Goal: Task Accomplishment & Management: Manage account settings

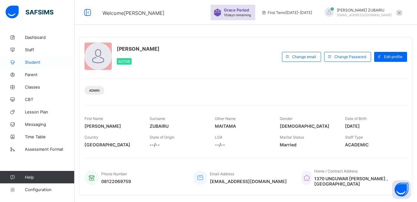
drag, startPoint x: 30, startPoint y: 59, endPoint x: 30, endPoint y: 63, distance: 3.7
click at [30, 60] on link "Student" at bounding box center [37, 62] width 74 height 12
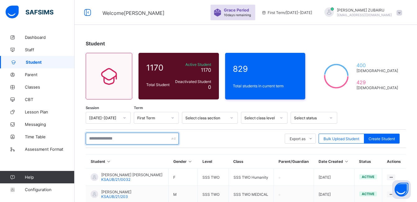
click at [130, 138] on input "text" at bounding box center [132, 138] width 93 height 12
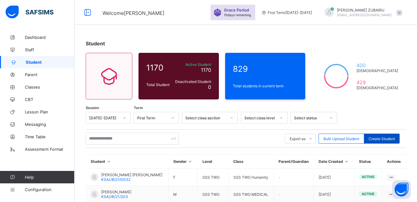
click at [377, 137] on span "Create Student" at bounding box center [381, 138] width 26 height 5
select select "**"
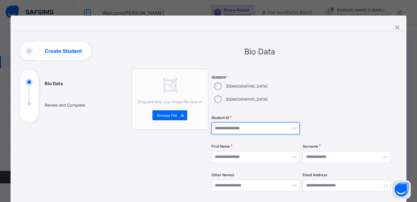
click at [240, 122] on input "text" at bounding box center [255, 128] width 88 height 12
type input "**********"
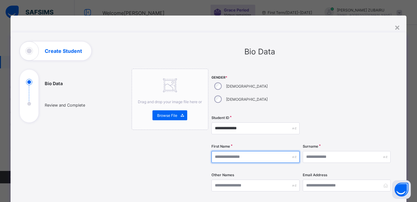
click at [227, 151] on input "text" at bounding box center [255, 157] width 88 height 12
type input "******"
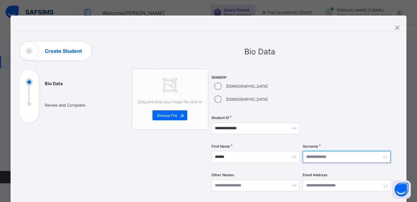
click at [365, 151] on input "text" at bounding box center [346, 157] width 88 height 12
type input "********"
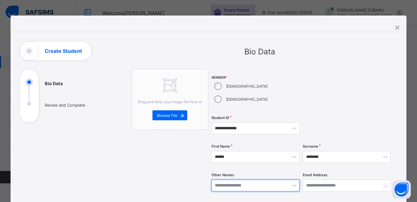
click at [240, 179] on input "text" at bounding box center [255, 185] width 88 height 12
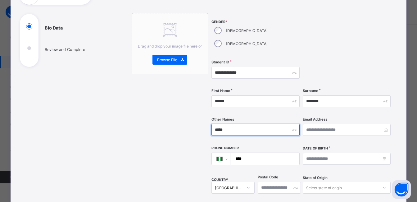
scroll to position [62, 0]
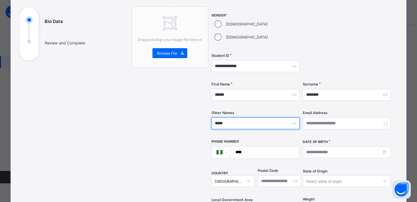
type input "*****"
click at [260, 146] on input "****" at bounding box center [263, 152] width 64 height 12
type input "**********"
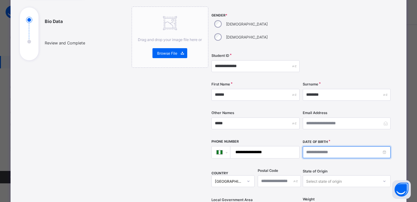
click at [329, 146] on input at bounding box center [346, 152] width 88 height 12
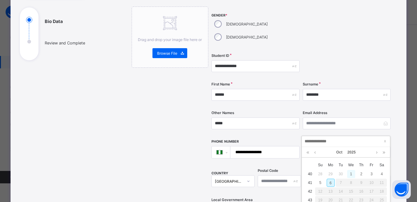
click at [348, 175] on div "1" at bounding box center [351, 174] width 8 height 8
type input "**********"
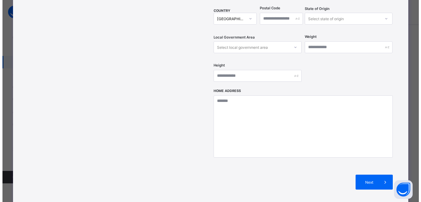
scroll to position [267, 0]
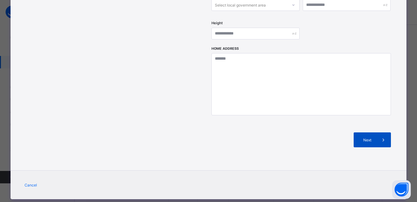
click at [368, 137] on span "Next" at bounding box center [367, 139] width 18 height 5
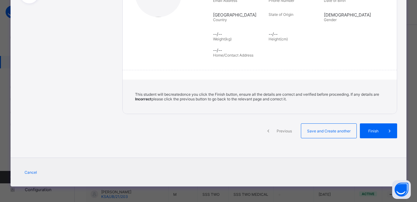
scroll to position [119, 0]
click at [369, 131] on span "Finish" at bounding box center [378, 130] width 18 height 5
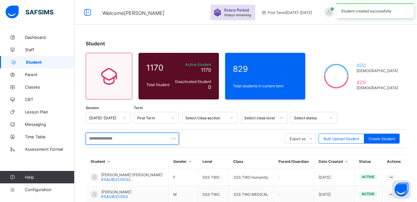
click at [134, 136] on input "text" at bounding box center [132, 138] width 93 height 12
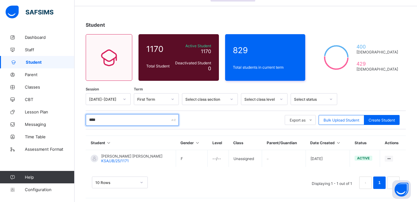
scroll to position [21, 0]
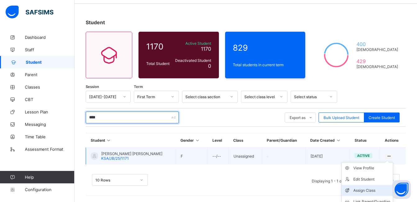
type input "****"
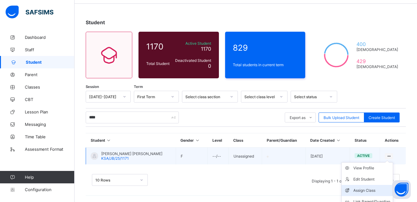
click at [365, 191] on div "Assign Class" at bounding box center [371, 190] width 37 height 6
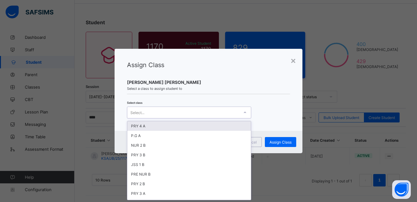
click at [245, 115] on div at bounding box center [245, 112] width 11 height 10
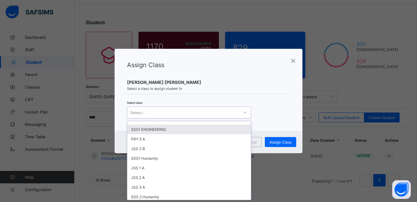
scroll to position [217, 0]
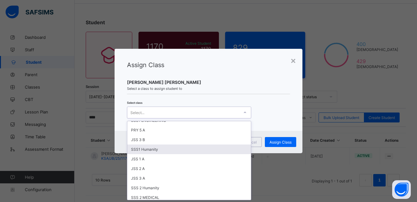
click at [170, 150] on div "SSS1 Humanity" at bounding box center [188, 149] width 123 height 10
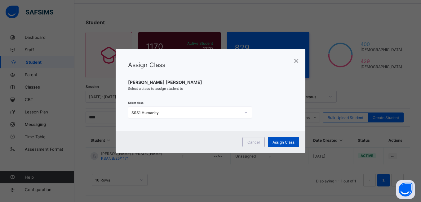
click at [278, 143] on span "Assign Class" at bounding box center [284, 142] width 22 height 5
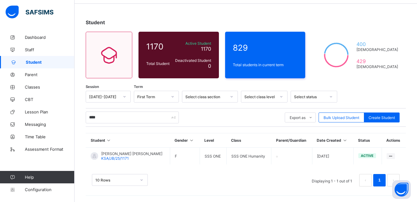
click at [381, 129] on div "Session 2025-2026 Term First Term Select class section Select class level Selec…" at bounding box center [246, 142] width 320 height 102
click at [387, 117] on span "Create Student" at bounding box center [381, 117] width 26 height 5
select select "**"
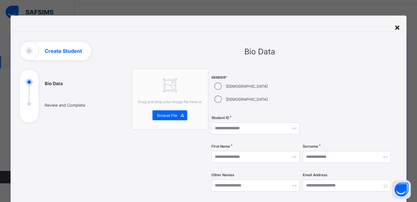
click at [397, 26] on div "×" at bounding box center [397, 27] width 6 height 11
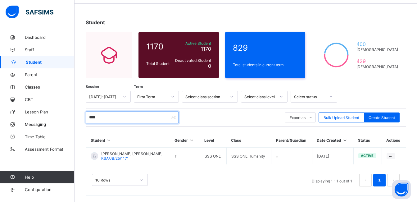
click at [105, 119] on input "****" at bounding box center [132, 117] width 93 height 12
type input "*"
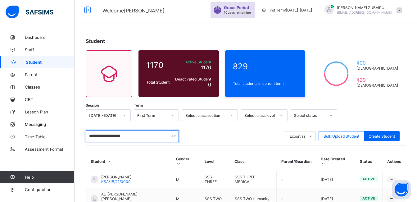
scroll to position [0, 0]
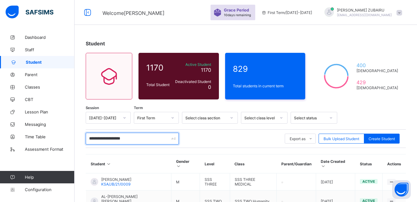
click at [146, 138] on input "**********" at bounding box center [132, 138] width 93 height 12
type input "*"
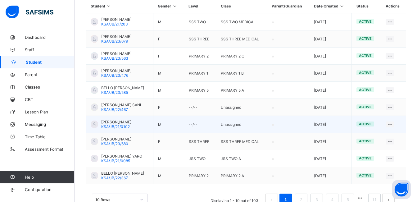
scroll to position [175, 0]
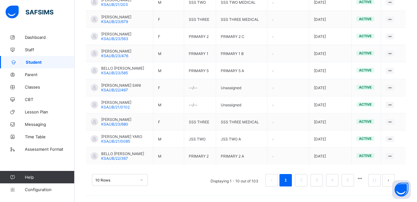
type input "**********"
click at [140, 180] on div "option 10 Rows focused, 1 of 3. 3 results available. Use Up and Down to choose …" at bounding box center [120, 180] width 56 height 12
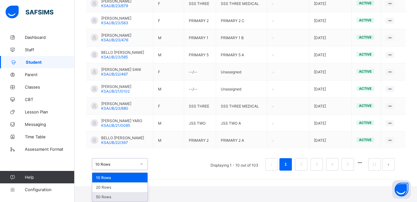
click at [128, 196] on div "50 Rows" at bounding box center [119, 197] width 55 height 10
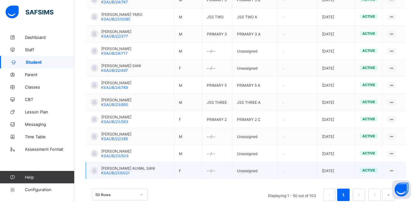
scroll to position [857, 0]
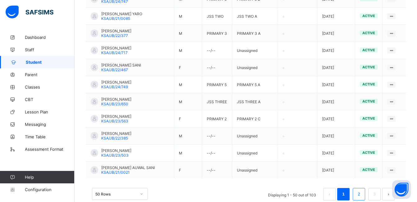
click at [361, 190] on link "2" at bounding box center [359, 194] width 6 height 8
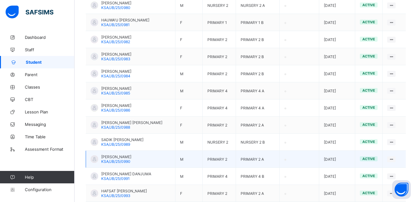
scroll to position [620, 0]
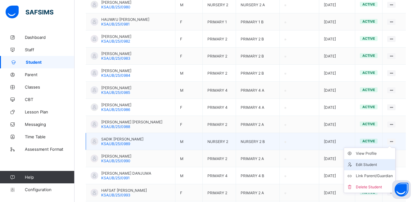
click at [369, 161] on div "Edit Student" at bounding box center [374, 164] width 37 height 6
select select "**"
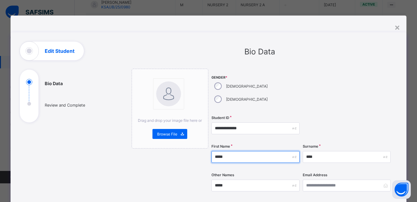
click at [228, 151] on input "*****" at bounding box center [255, 157] width 88 height 12
type input "*"
type input "********"
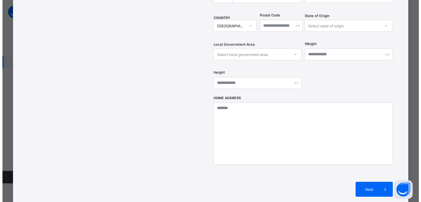
scroll to position [267, 0]
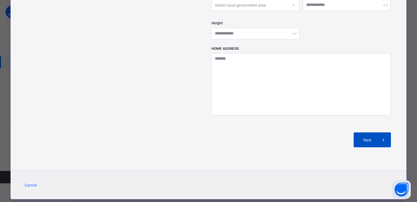
click at [369, 137] on span "Next" at bounding box center [367, 139] width 18 height 5
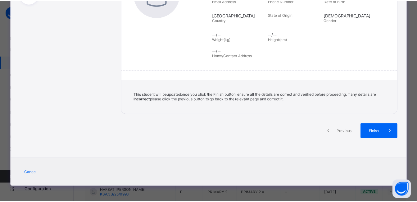
scroll to position [119, 0]
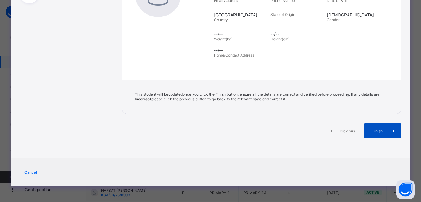
click at [369, 127] on div "Finish" at bounding box center [382, 130] width 37 height 15
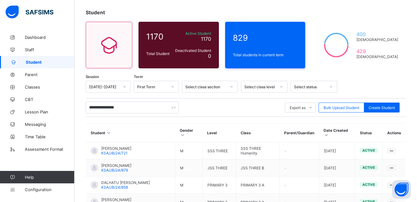
scroll to position [0, 0]
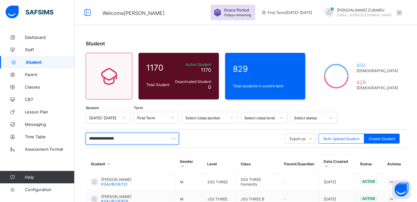
click at [136, 139] on input "**********" at bounding box center [132, 138] width 93 height 12
type input "*"
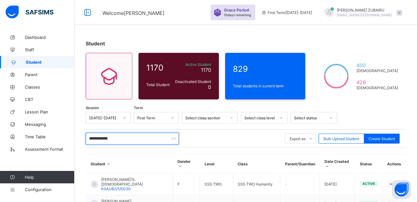
click at [147, 132] on input "**********" at bounding box center [132, 138] width 93 height 12
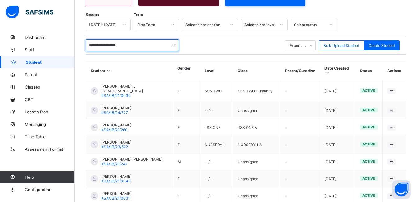
type input "**********"
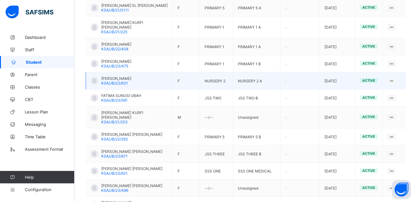
scroll to position [714, 0]
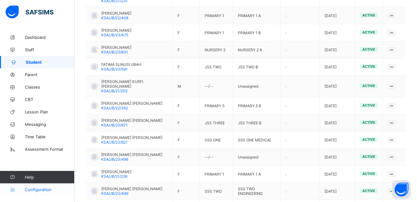
drag, startPoint x: 41, startPoint y: 191, endPoint x: 43, endPoint y: 187, distance: 4.2
click at [41, 191] on span "Configuration" at bounding box center [49, 189] width 49 height 5
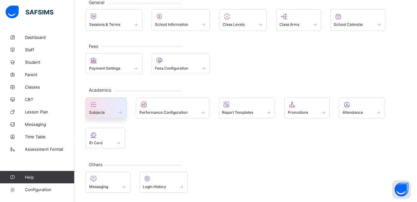
scroll to position [41, 0]
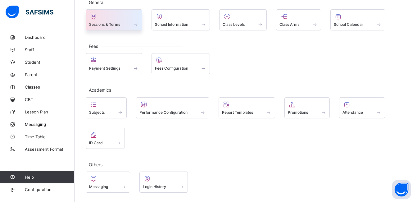
click at [120, 21] on span at bounding box center [114, 21] width 50 height 2
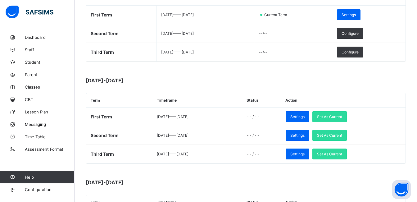
scroll to position [124, 0]
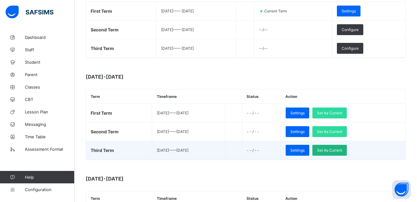
click at [341, 149] on span "Set As Current" at bounding box center [329, 150] width 25 height 5
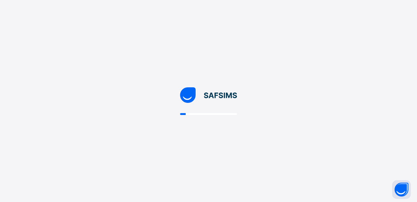
scroll to position [0, 0]
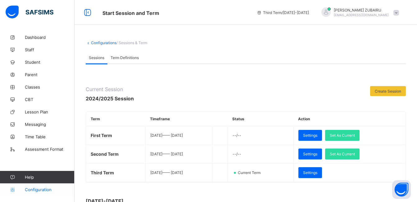
click at [39, 185] on link "Configuration" at bounding box center [37, 189] width 74 height 12
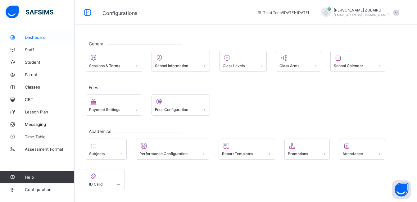
click at [39, 38] on span "Dashboard" at bounding box center [50, 37] width 50 height 5
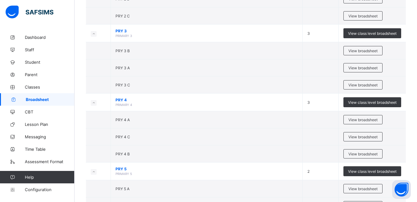
scroll to position [434, 0]
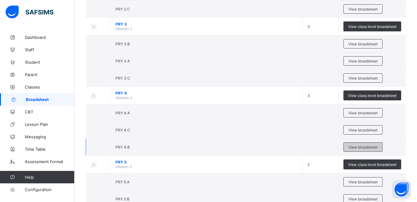
click at [358, 146] on span "View broadsheet" at bounding box center [362, 147] width 29 height 5
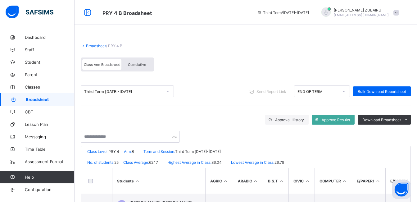
click at [133, 65] on span "Cumulative" at bounding box center [137, 64] width 18 height 4
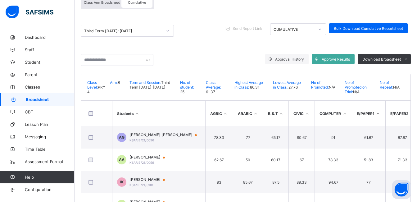
scroll to position [31, 0]
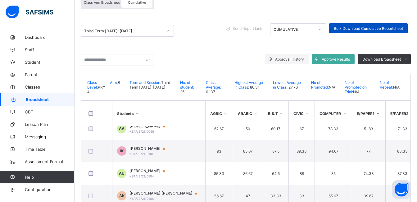
click at [375, 29] on span "Bulk Download Cumulative Reportsheet" at bounding box center [368, 28] width 69 height 5
click at [167, 31] on icon at bounding box center [168, 30] width 2 height 1
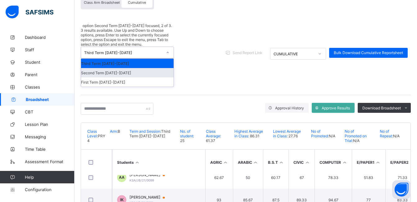
click at [148, 68] on div "Second Term [DATE]-[DATE]" at bounding box center [127, 72] width 92 height 9
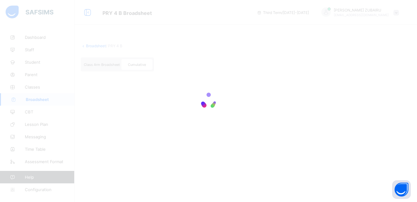
scroll to position [0, 0]
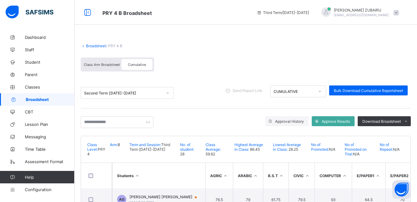
click at [96, 65] on span "Class Arm Broadsheet" at bounding box center [102, 64] width 36 height 4
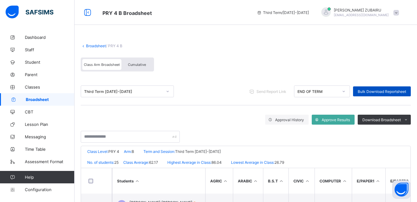
click at [373, 89] on span "Bulk Download Reportsheet" at bounding box center [381, 91] width 48 height 5
click at [40, 190] on span "Configuration" at bounding box center [49, 189] width 49 height 5
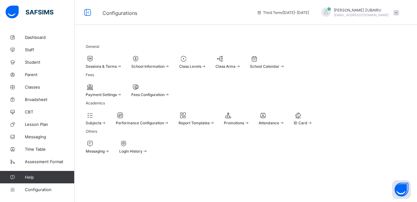
click at [101, 62] on span at bounding box center [104, 63] width 36 height 2
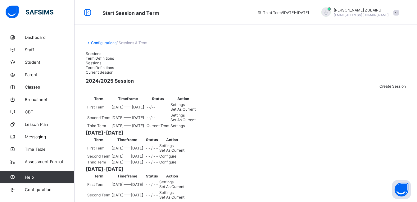
click at [195, 122] on span "Set As Current" at bounding box center [182, 119] width 25 height 5
click at [34, 99] on span "Broadsheet" at bounding box center [50, 99] width 50 height 5
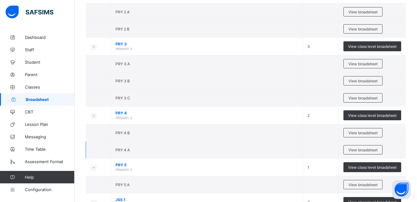
scroll to position [372, 0]
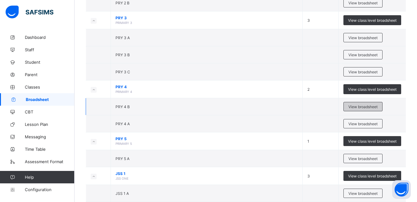
click at [359, 106] on span "View broadsheet" at bounding box center [362, 106] width 29 height 5
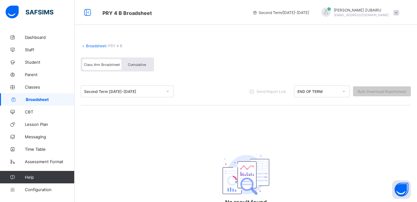
click at [86, 46] on link "Broadsheet" at bounding box center [96, 45] width 20 height 5
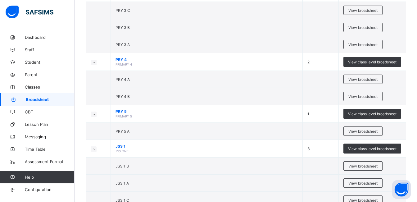
scroll to position [403, 0]
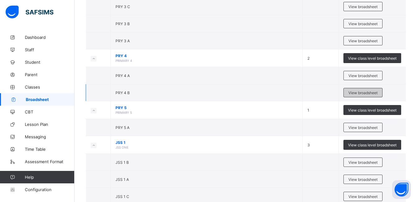
click at [368, 91] on span "View broadsheet" at bounding box center [362, 92] width 29 height 5
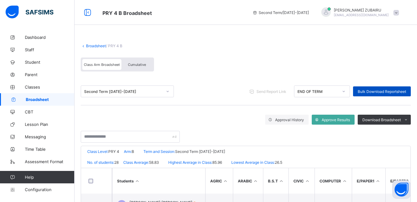
click at [370, 90] on span "Bulk Download Reportsheet" at bounding box center [381, 91] width 48 height 5
click at [26, 188] on span "Configuration" at bounding box center [49, 189] width 49 height 5
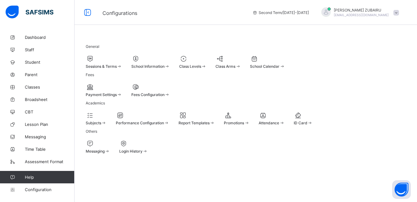
click at [109, 62] on span at bounding box center [104, 63] width 36 height 2
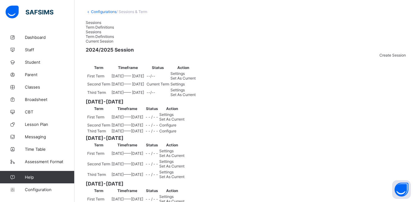
scroll to position [124, 0]
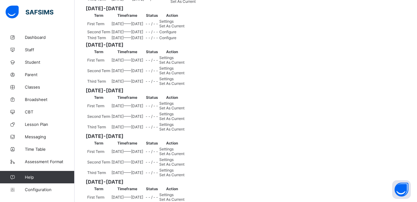
click at [184, 28] on span "Set As Current" at bounding box center [171, 26] width 25 height 5
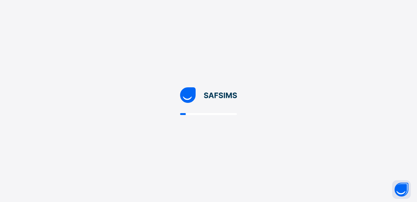
scroll to position [0, 0]
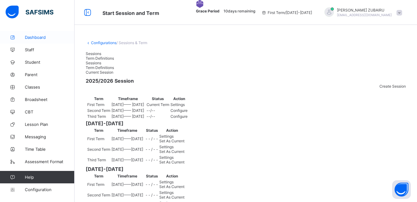
drag, startPoint x: 34, startPoint y: 38, endPoint x: 33, endPoint y: 41, distance: 3.4
click at [34, 38] on span "Dashboard" at bounding box center [50, 37] width 50 height 5
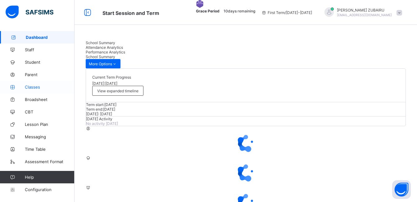
click at [33, 88] on span "Classes" at bounding box center [50, 86] width 50 height 5
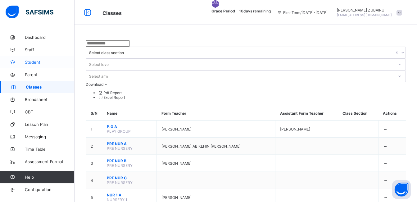
click at [38, 64] on span "Student" at bounding box center [50, 62] width 50 height 5
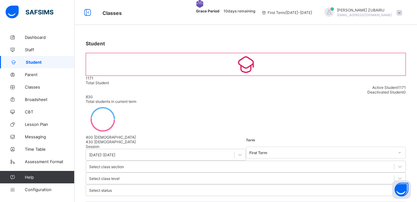
type input "******"
click at [31, 87] on span "Classes" at bounding box center [50, 86] width 50 height 5
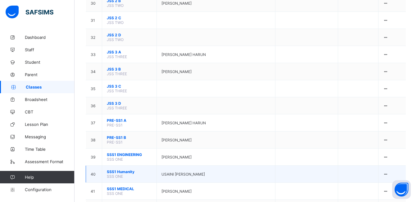
scroll to position [652, 0]
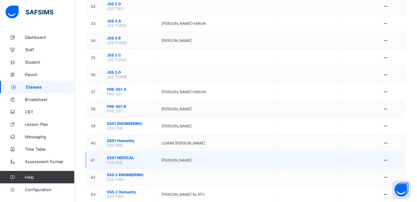
click at [127, 155] on span "SSS1 MEDICAL" at bounding box center [129, 157] width 45 height 5
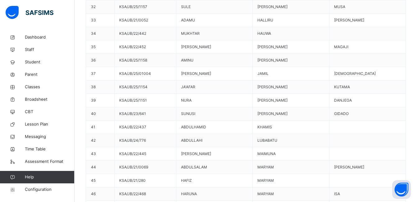
scroll to position [714, 0]
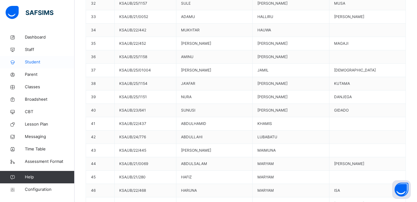
click at [32, 62] on span "Student" at bounding box center [50, 62] width 50 height 6
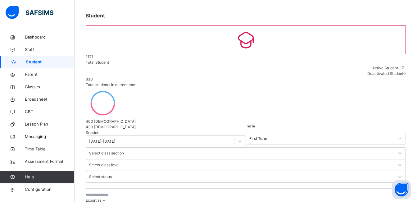
scroll to position [9, 0]
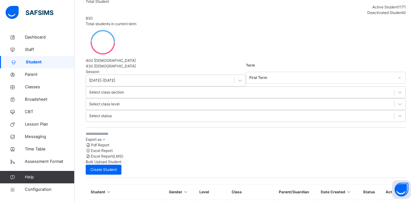
scroll to position [102, 0]
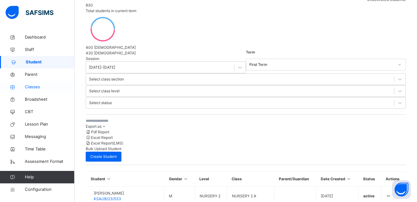
click at [34, 88] on span "Classes" at bounding box center [50, 87] width 50 height 6
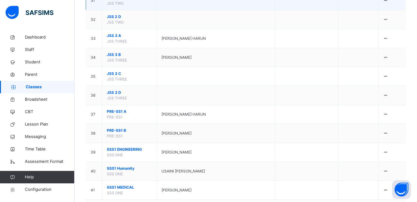
scroll to position [714, 0]
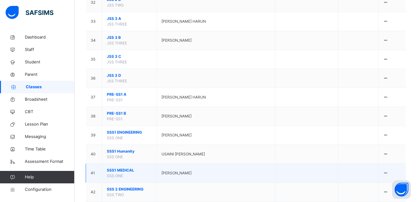
click at [126, 167] on span "SSS1 MEDICAL" at bounding box center [129, 170] width 45 height 6
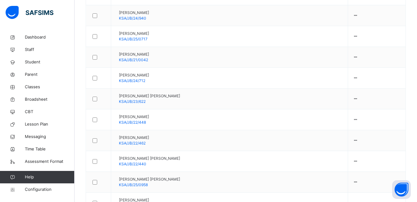
scroll to position [1334, 0]
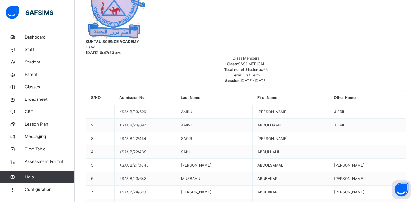
scroll to position [177, 0]
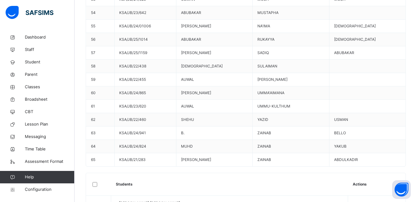
scroll to position [1015, 0]
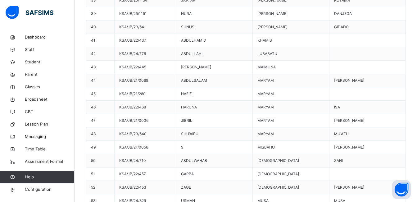
scroll to position [766, 0]
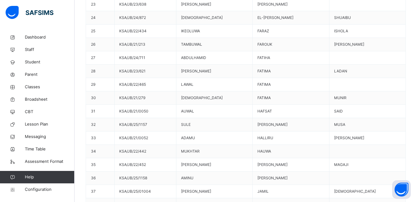
scroll to position [580, 0]
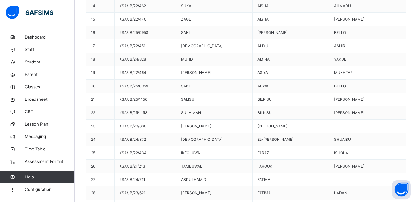
scroll to position [456, 0]
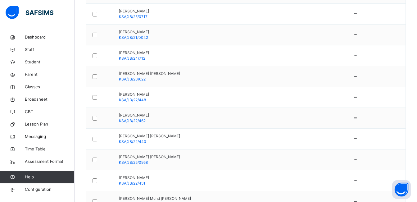
scroll to position [1387, 0]
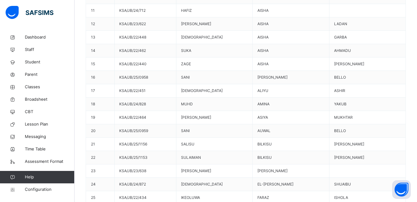
scroll to position [456, 0]
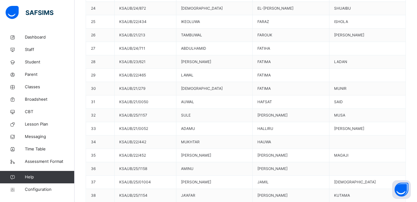
scroll to position [611, 0]
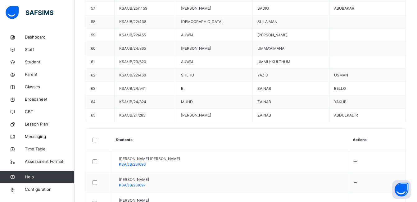
scroll to position [1046, 0]
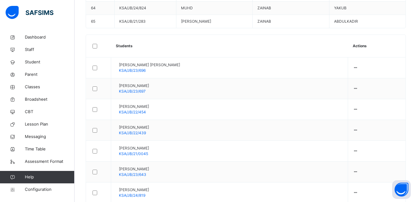
scroll to position [1139, 0]
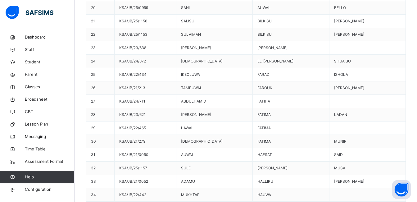
scroll to position [518, 0]
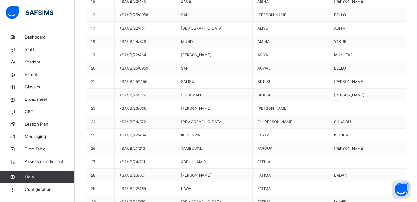
scroll to position [394, 0]
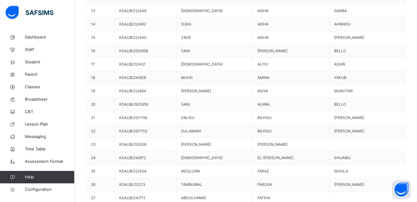
scroll to position [456, 0]
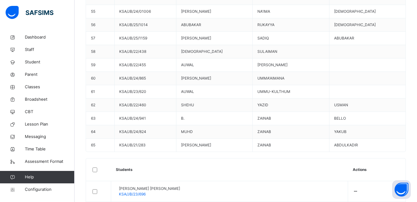
scroll to position [1015, 0]
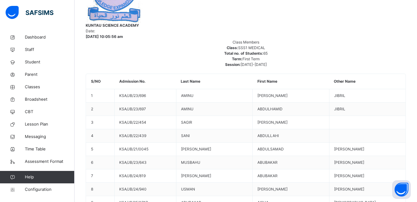
scroll to position [177, 0]
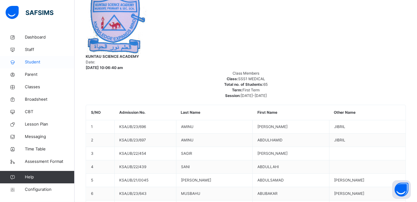
drag, startPoint x: 34, startPoint y: 63, endPoint x: 34, endPoint y: 66, distance: 3.4
click at [34, 63] on span "Student" at bounding box center [50, 62] width 50 height 6
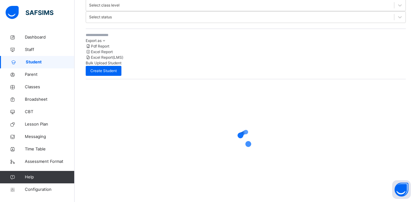
scroll to position [74, 0]
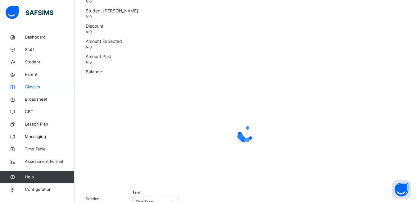
scroll to position [138, 0]
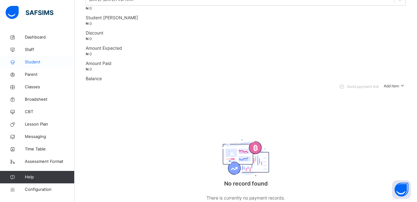
click at [34, 61] on span "Student" at bounding box center [50, 62] width 50 height 6
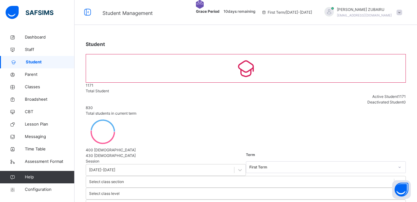
type input "**********"
select select "**"
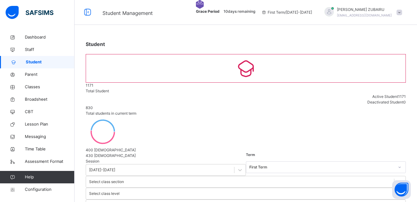
drag, startPoint x: 244, startPoint y: 122, endPoint x: 208, endPoint y: 123, distance: 35.4
type input "**********"
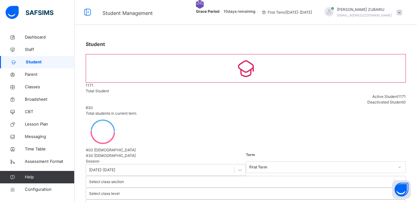
type input "******"
type input "*********"
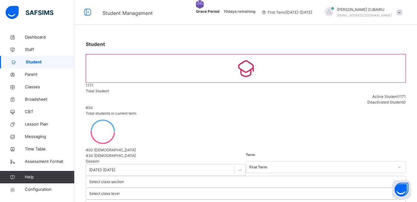
type input "*****"
type input "**********"
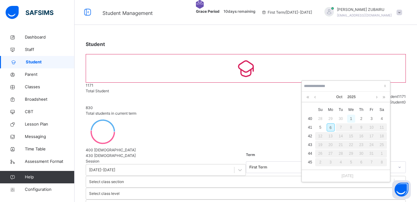
click at [352, 118] on div "1" at bounding box center [351, 118] width 8 height 8
type input "**********"
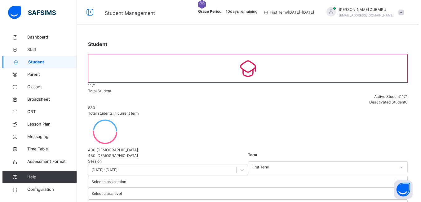
scroll to position [274, 0]
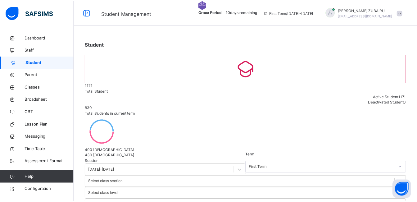
scroll to position [140, 0]
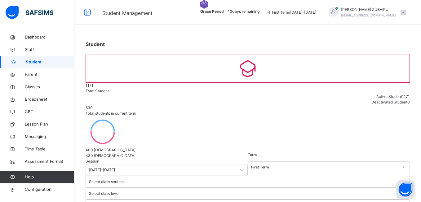
type input "*"
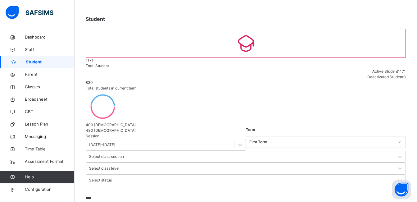
type input "****"
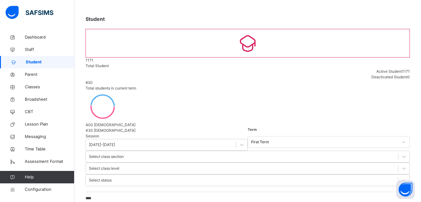
select select "**"
click at [32, 87] on span "Classes" at bounding box center [50, 87] width 50 height 6
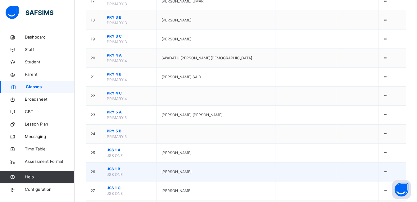
scroll to position [434, 0]
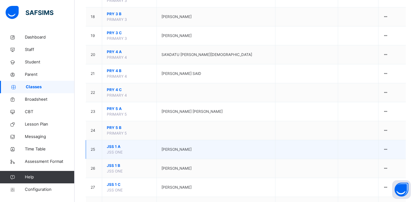
click at [114, 144] on span "JSS 1 A" at bounding box center [129, 147] width 45 height 6
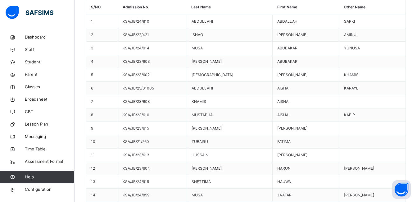
scroll to position [248, 0]
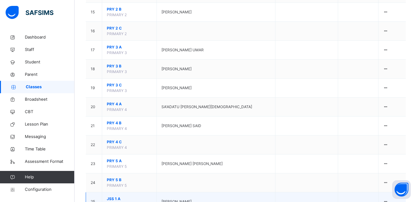
scroll to position [434, 0]
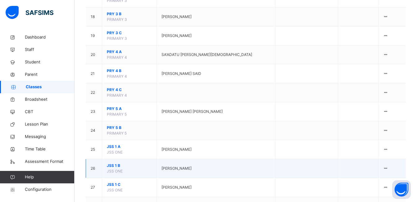
click at [111, 163] on span "JSS 1 B" at bounding box center [129, 166] width 45 height 6
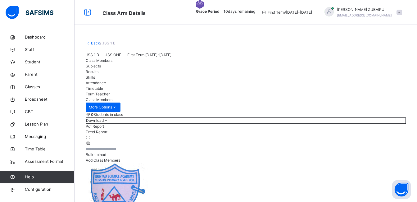
click at [93, 44] on link "Back" at bounding box center [95, 43] width 9 height 5
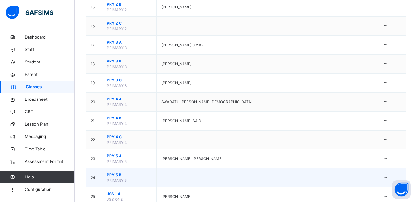
scroll to position [372, 0]
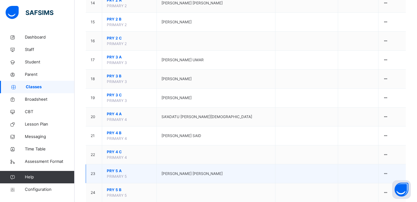
click at [110, 168] on span "PRY 5 A" at bounding box center [129, 171] width 45 height 6
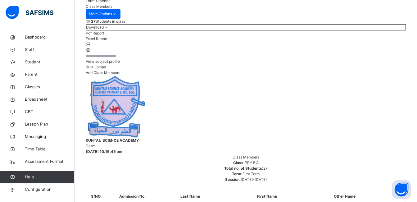
scroll to position [372, 0]
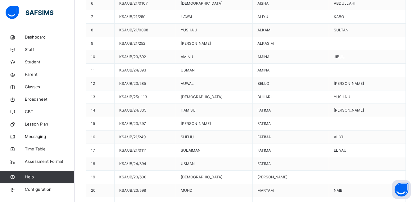
scroll to position [403, 0]
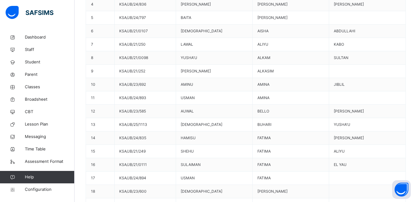
scroll to position [341, 0]
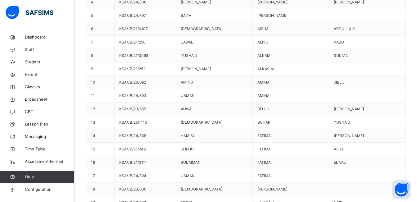
drag, startPoint x: 258, startPoint y: 119, endPoint x: 240, endPoint y: 110, distance: 20.6
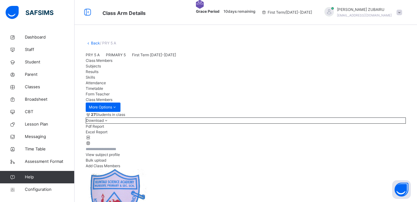
scroll to position [217, 0]
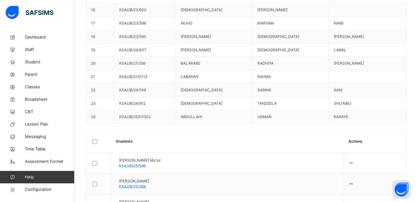
scroll to position [496, 0]
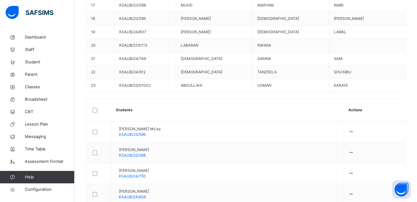
scroll to position [514, 0]
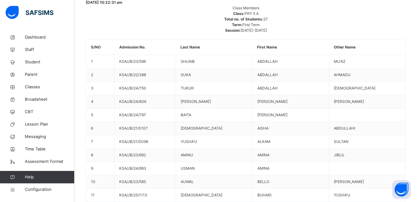
scroll to position [248, 0]
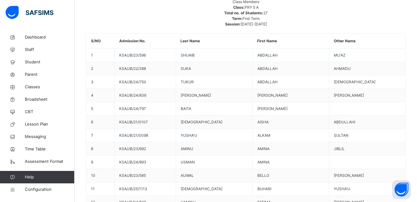
drag, startPoint x: 267, startPoint y: 120, endPoint x: 271, endPoint y: 123, distance: 5.7
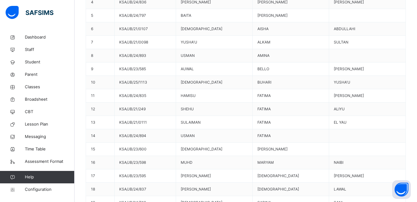
scroll to position [372, 0]
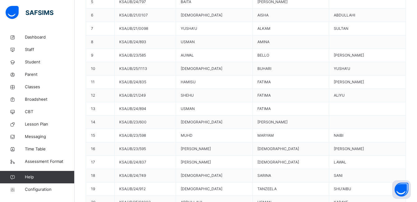
scroll to position [358, 0]
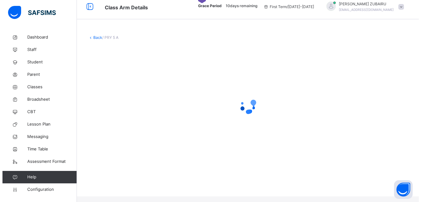
scroll to position [0, 0]
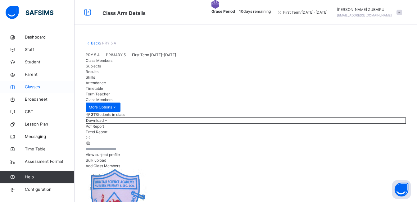
click at [36, 85] on span "Classes" at bounding box center [50, 87] width 50 height 6
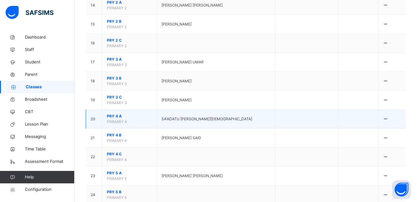
scroll to position [403, 0]
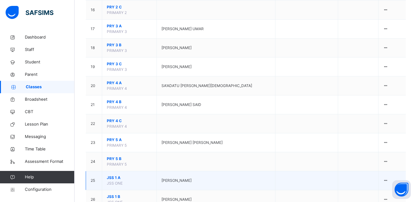
click at [115, 175] on span "JSS 1 A" at bounding box center [129, 178] width 45 height 6
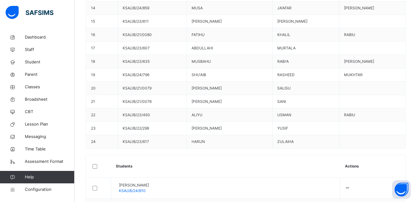
scroll to position [341, 0]
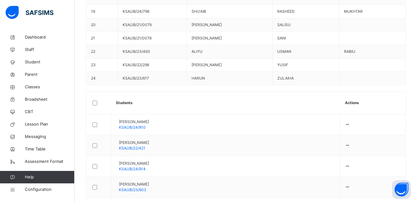
scroll to position [535, 0]
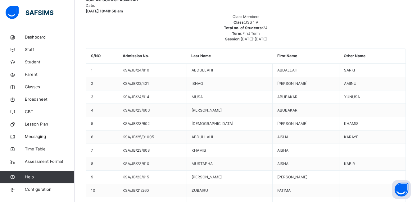
scroll to position [224, 0]
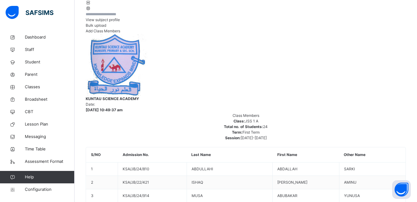
scroll to position [131, 0]
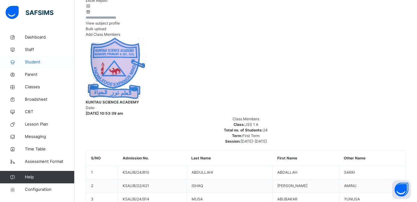
click at [34, 61] on span "Student" at bounding box center [50, 62] width 50 height 6
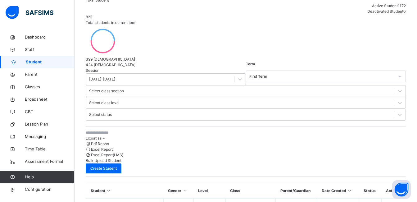
scroll to position [69, 0]
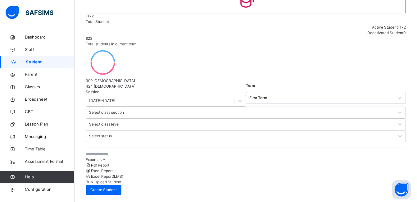
click at [128, 151] on input "text" at bounding box center [132, 154] width 93 height 6
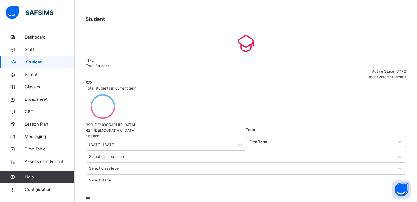
scroll to position [41, 0]
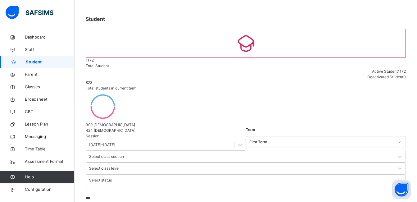
click at [116, 195] on input "***" at bounding box center [132, 198] width 93 height 6
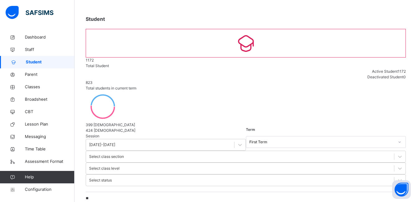
type input "*"
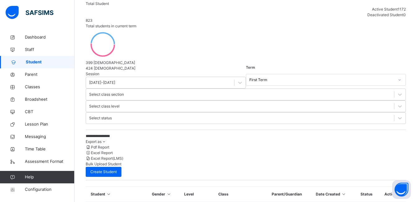
scroll to position [118, 0]
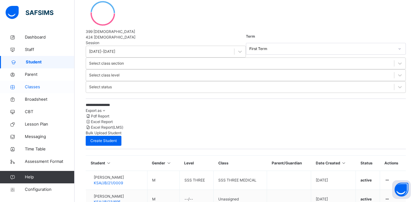
type input "**********"
click at [38, 88] on span "Classes" at bounding box center [50, 87] width 50 height 6
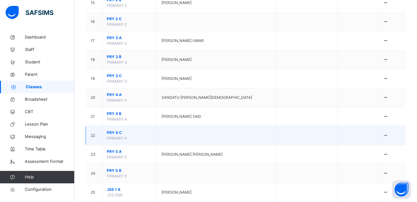
scroll to position [403, 0]
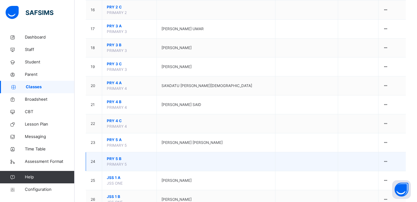
click at [119, 156] on span "PRY 5 B" at bounding box center [129, 159] width 45 height 6
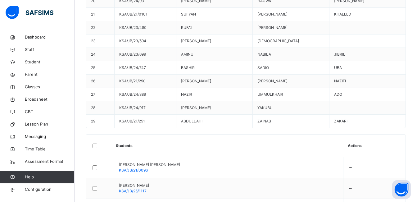
scroll to position [558, 0]
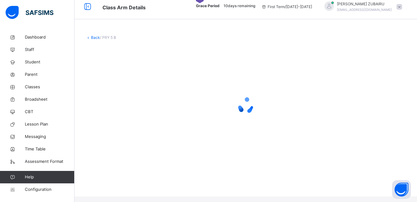
scroll to position [0, 0]
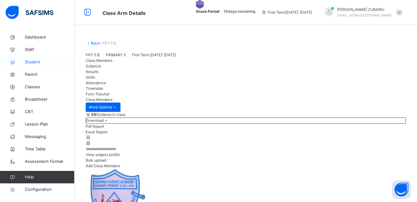
click at [33, 61] on span "Student" at bounding box center [50, 62] width 50 height 6
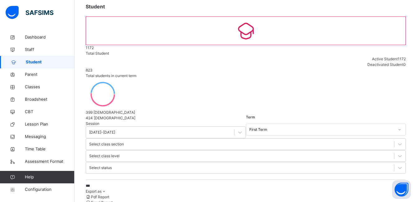
scroll to position [62, 0]
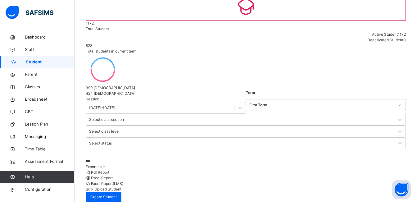
click at [110, 158] on input "***" at bounding box center [132, 161] width 93 height 6
type input "*"
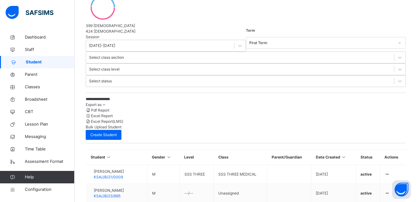
scroll to position [155, 0]
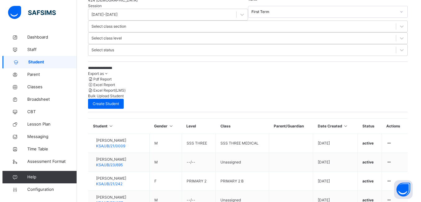
scroll to position [248, 0]
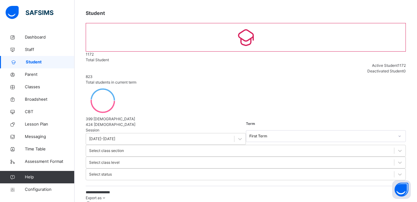
click at [128, 189] on input "**********" at bounding box center [132, 192] width 93 height 6
type input "*"
type input "****"
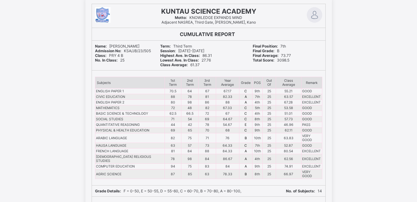
scroll to position [7973, 0]
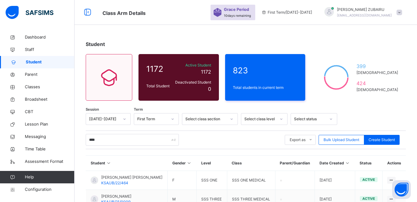
click at [104, 138] on input "****" at bounding box center [132, 140] width 93 height 12
type input "*"
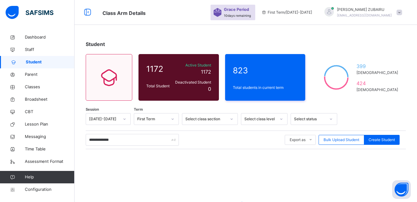
scroll to position [74, 0]
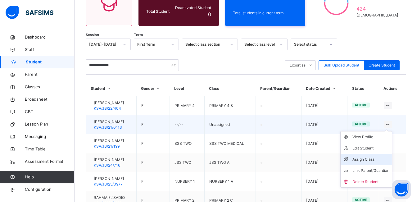
click at [364, 160] on div "Assign Class" at bounding box center [370, 159] width 37 height 6
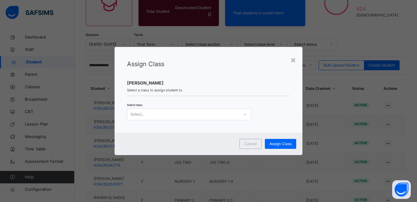
click at [244, 113] on icon at bounding box center [245, 114] width 4 height 6
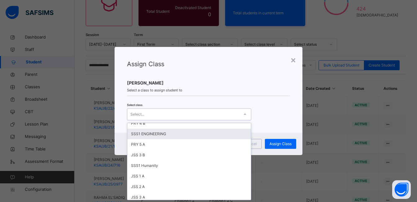
scroll to position [248, 0]
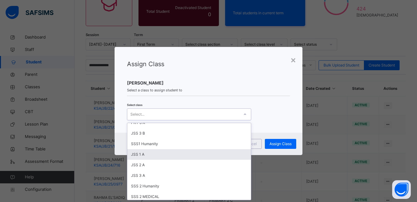
click at [153, 153] on div "JSS 1 A" at bounding box center [188, 154] width 123 height 11
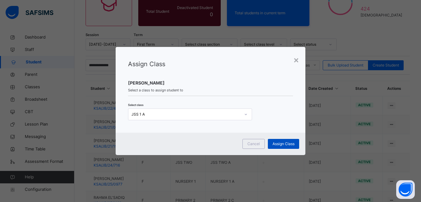
click at [279, 143] on span "Assign Class" at bounding box center [284, 144] width 22 height 6
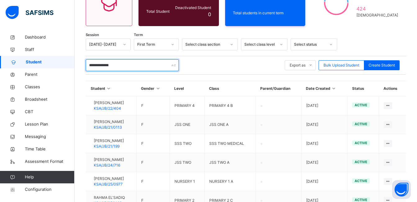
click at [132, 65] on input "**********" at bounding box center [132, 65] width 93 height 12
type input "*"
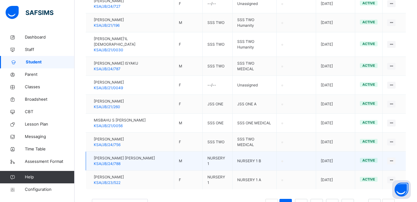
scroll to position [195, 0]
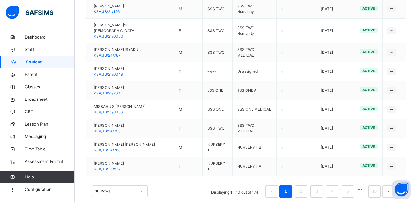
type input "**********"
click at [141, 185] on div "10 Rows" at bounding box center [120, 191] width 56 height 12
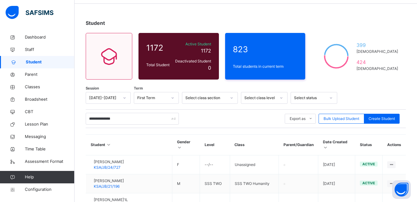
scroll to position [0, 0]
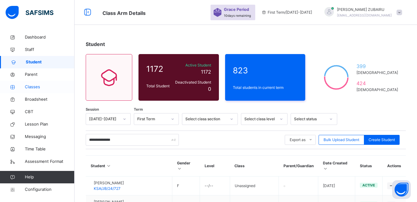
click at [24, 87] on icon at bounding box center [12, 87] width 25 height 5
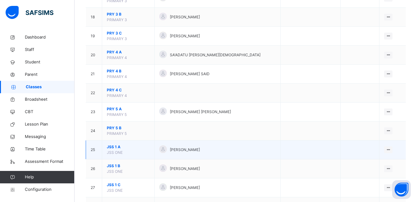
scroll to position [403, 0]
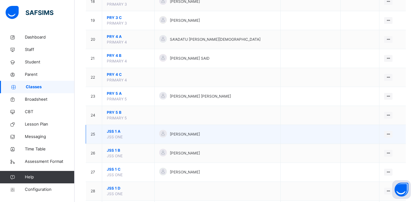
click at [112, 132] on span "JSS 1 A" at bounding box center [128, 131] width 43 height 6
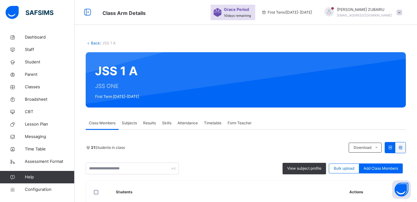
click at [92, 41] on link "Back" at bounding box center [95, 43] width 9 height 5
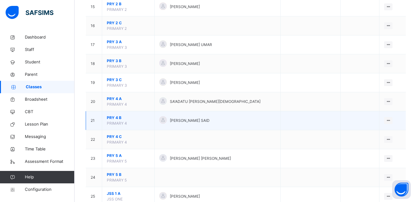
scroll to position [403, 0]
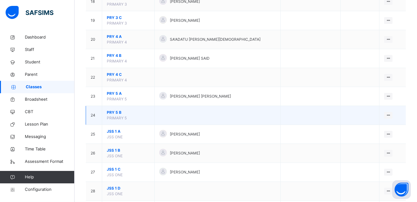
click at [116, 112] on span "PRY 5 B" at bounding box center [128, 113] width 43 height 6
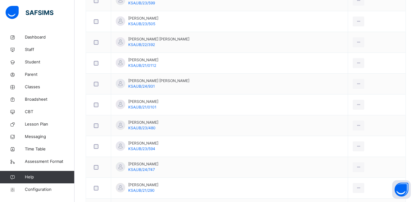
scroll to position [244, 0]
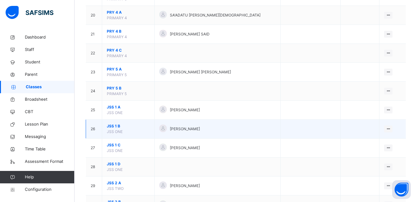
scroll to position [434, 0]
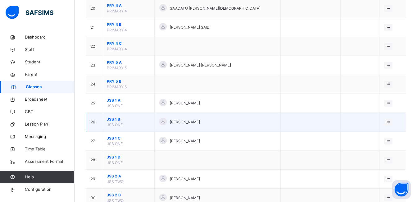
click at [115, 119] on span "JSS 1 B" at bounding box center [128, 119] width 43 height 6
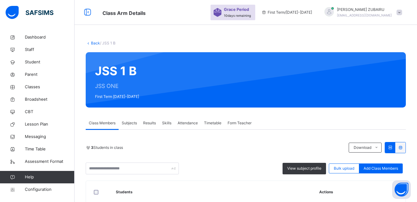
click at [96, 43] on link "Back" at bounding box center [95, 43] width 9 height 5
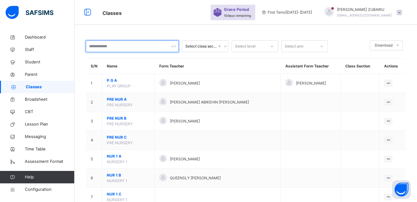
drag, startPoint x: 119, startPoint y: 48, endPoint x: 121, endPoint y: 53, distance: 5.4
click at [119, 48] on input "text" at bounding box center [132, 46] width 93 height 12
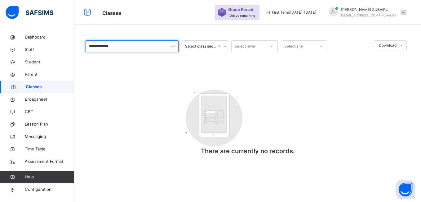
type input "**********"
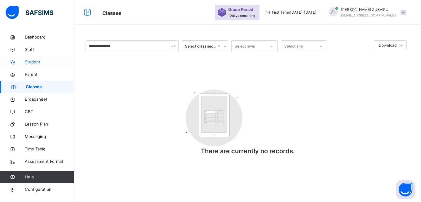
click at [30, 63] on span "Student" at bounding box center [50, 62] width 50 height 6
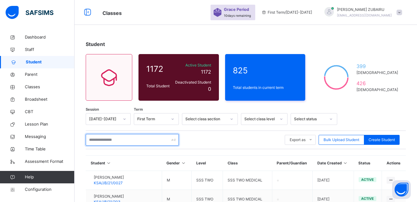
click at [115, 140] on input "text" at bounding box center [132, 140] width 93 height 12
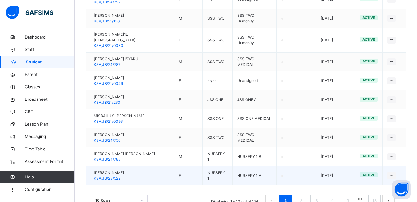
scroll to position [195, 0]
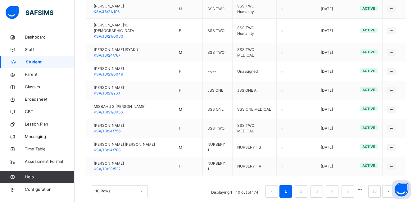
type input "**********"
click at [140, 185] on div "10 Rows" at bounding box center [120, 191] width 56 height 12
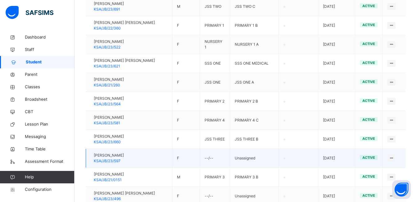
scroll to position [620, 0]
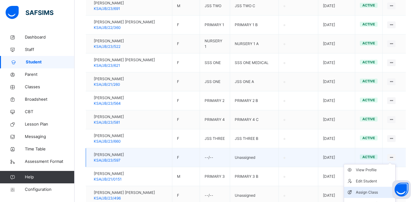
click at [373, 189] on div "Assign Class" at bounding box center [374, 192] width 37 height 6
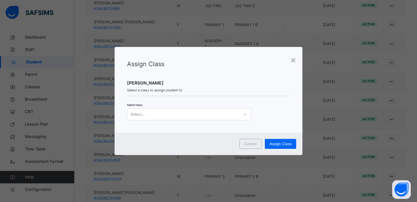
click at [243, 114] on icon at bounding box center [245, 114] width 4 height 6
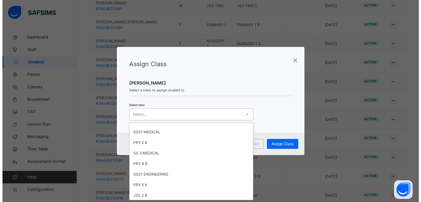
scroll to position [217, 0]
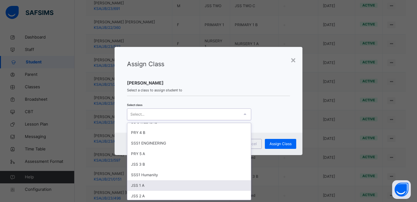
click at [182, 185] on div "JSS 1 A" at bounding box center [188, 185] width 123 height 11
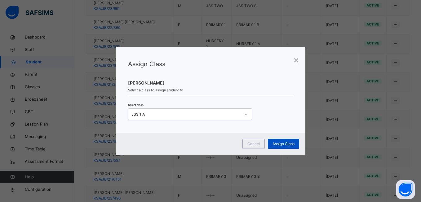
click at [279, 143] on span "Assign Class" at bounding box center [284, 144] width 22 height 6
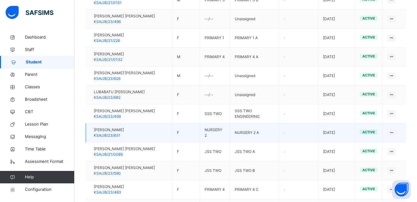
scroll to position [952, 0]
